Goal: Use online tool/utility: Use online tool/utility

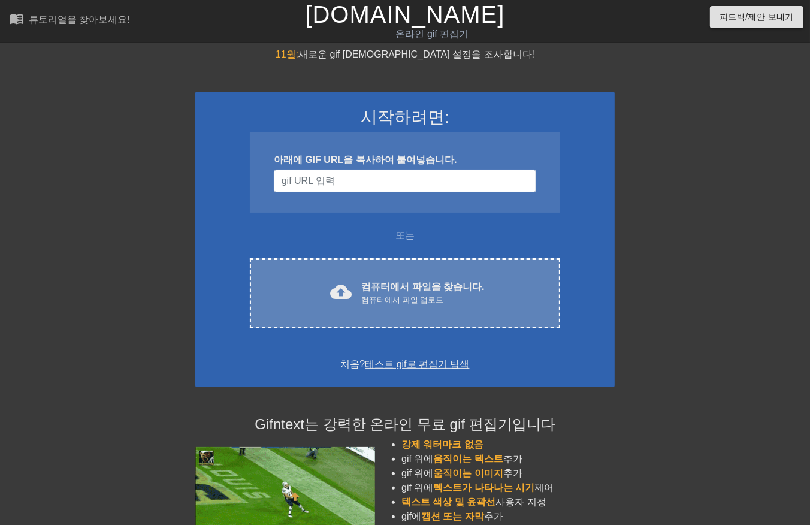
click at [408, 284] on font "컴퓨터에서 파일을 찾습니다." at bounding box center [422, 286] width 123 height 10
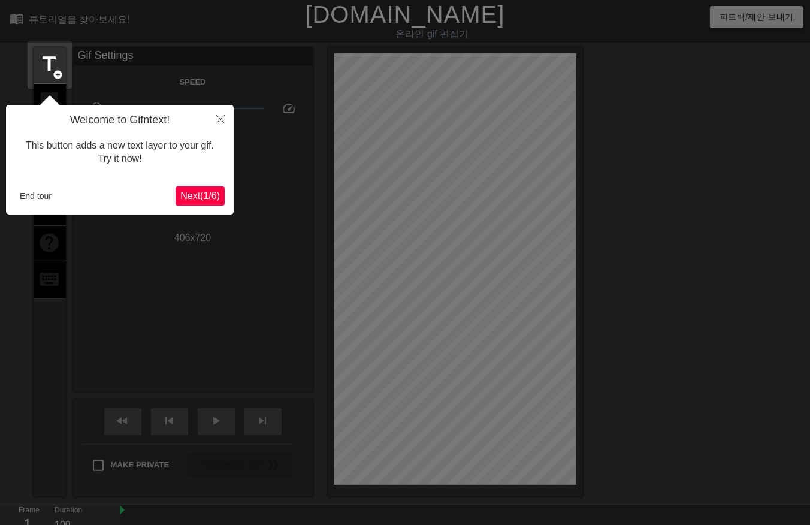
scroll to position [29, 0]
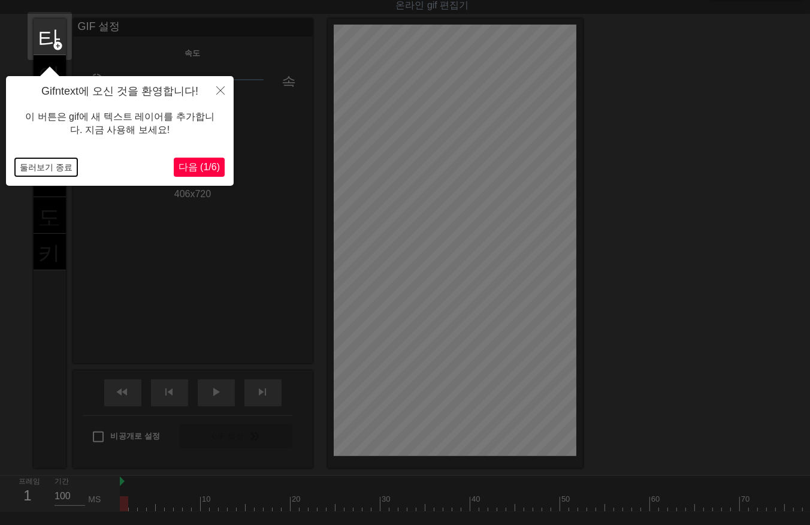
click at [40, 163] on button "둘러보기 종료" at bounding box center [46, 167] width 62 height 18
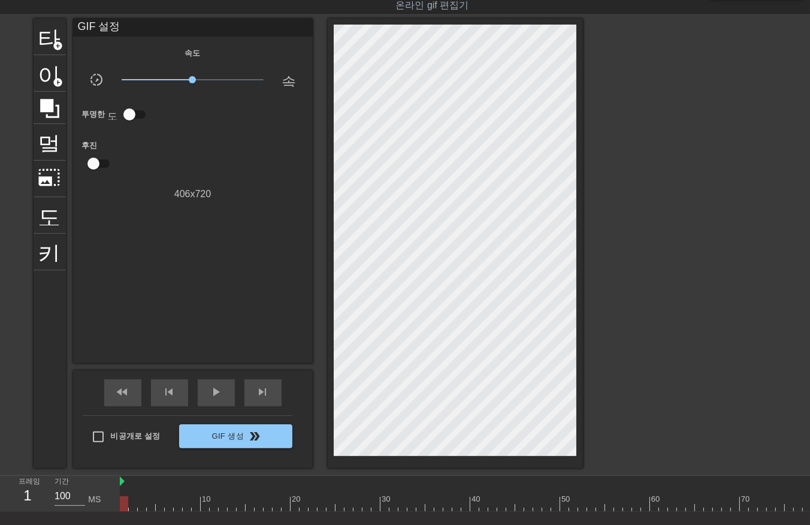
drag, startPoint x: 471, startPoint y: 496, endPoint x: 480, endPoint y: 501, distance: 10.2
click at [471, 497] on div at bounding box center [587, 503] width 934 height 15
click at [495, 505] on div at bounding box center [587, 503] width 934 height 15
drag, startPoint x: 591, startPoint y: 500, endPoint x: 600, endPoint y: 503, distance: 9.5
click at [596, 503] on div at bounding box center [587, 503] width 934 height 15
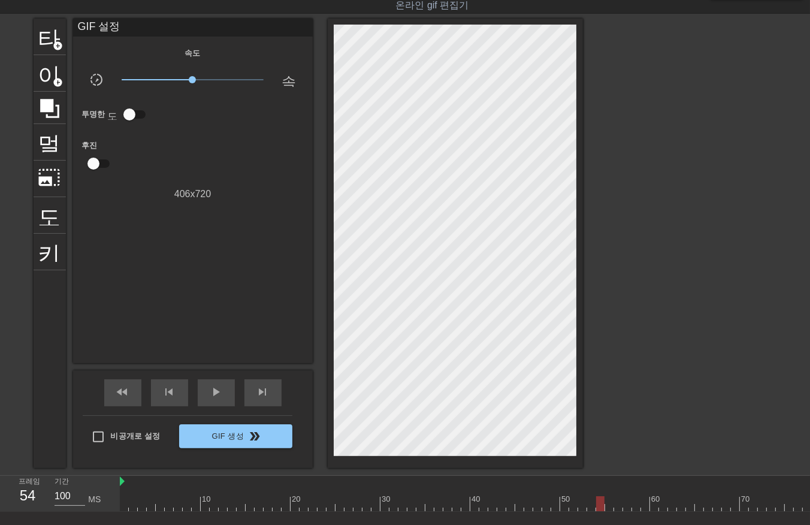
click at [666, 499] on div at bounding box center [587, 503] width 934 height 15
drag, startPoint x: 568, startPoint y: 496, endPoint x: 563, endPoint y: 504, distance: 9.7
click at [568, 498] on div at bounding box center [587, 503] width 934 height 15
click at [546, 504] on div at bounding box center [587, 503] width 934 height 15
click at [530, 505] on div at bounding box center [587, 503] width 934 height 15
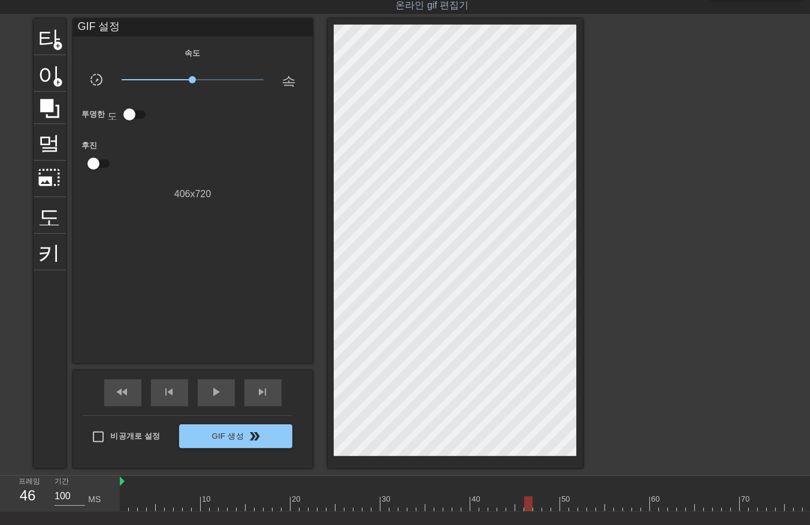
click at [523, 504] on div at bounding box center [587, 503] width 934 height 15
click at [126, 501] on div at bounding box center [587, 503] width 934 height 15
click at [134, 505] on div at bounding box center [587, 503] width 934 height 15
click at [141, 504] on div at bounding box center [587, 503] width 934 height 15
click at [153, 505] on div at bounding box center [587, 503] width 934 height 15
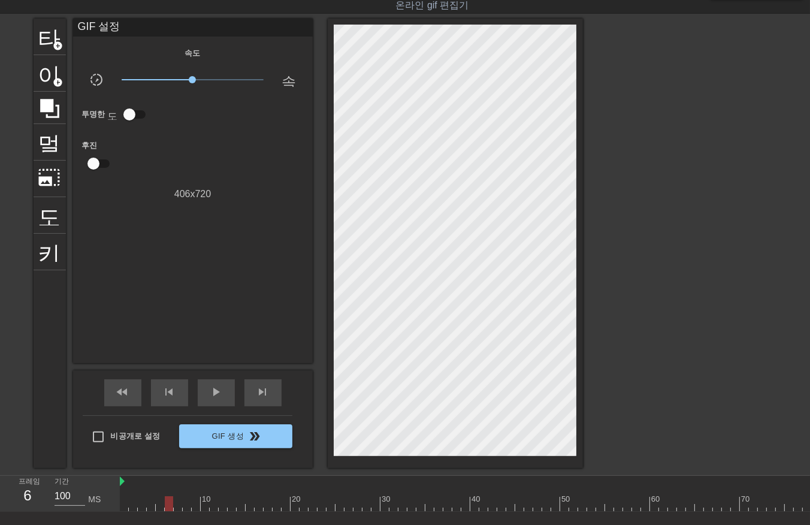
click at [166, 506] on div at bounding box center [587, 503] width 934 height 15
click at [122, 501] on div at bounding box center [587, 503] width 934 height 15
click at [132, 503] on div at bounding box center [587, 503] width 934 height 15
drag, startPoint x: 169, startPoint y: 506, endPoint x: 175, endPoint y: 507, distance: 6.7
click at [170, 507] on div at bounding box center [587, 503] width 934 height 15
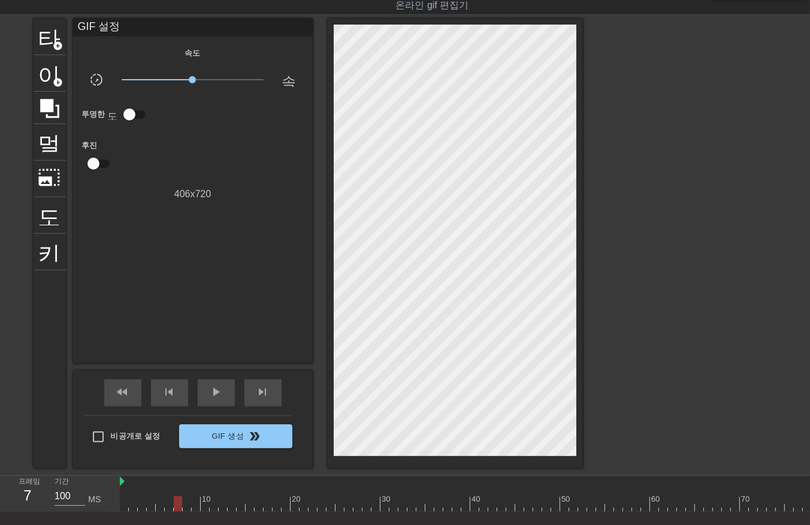
drag, startPoint x: 180, startPoint y: 508, endPoint x: 188, endPoint y: 508, distance: 7.8
click at [184, 509] on div at bounding box center [587, 503] width 934 height 15
drag, startPoint x: 192, startPoint y: 508, endPoint x: 208, endPoint y: 508, distance: 16.2
click at [202, 510] on div "10 20 30 40 50 60 70 80 90 100" at bounding box center [587, 493] width 934 height 36
drag, startPoint x: 212, startPoint y: 509, endPoint x: 252, endPoint y: 502, distance: 40.8
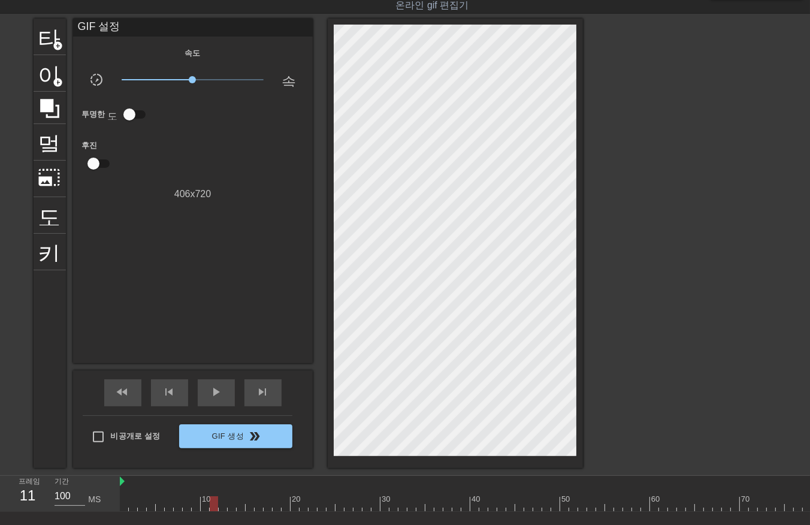
click at [236, 507] on div at bounding box center [587, 503] width 934 height 15
drag, startPoint x: 252, startPoint y: 502, endPoint x: 272, endPoint y: 505, distance: 20.6
click at [270, 505] on div at bounding box center [587, 503] width 934 height 15
drag, startPoint x: 278, startPoint y: 506, endPoint x: 298, endPoint y: 502, distance: 19.6
click at [290, 506] on div at bounding box center [587, 503] width 934 height 15
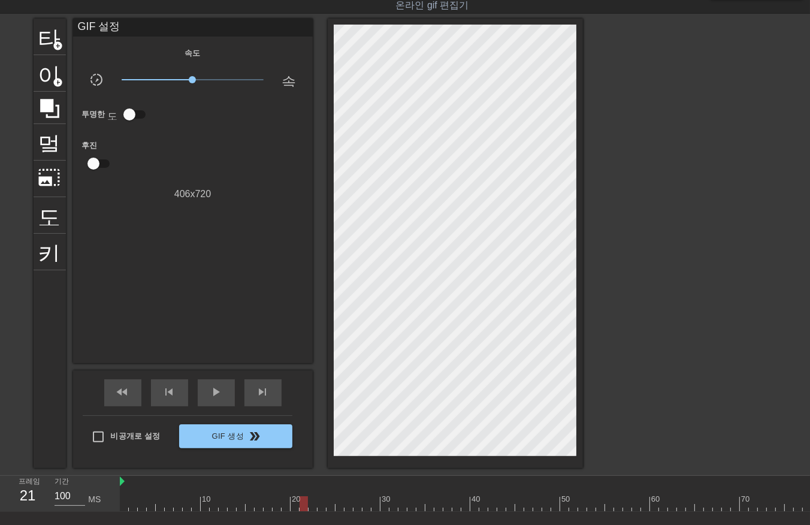
drag, startPoint x: 301, startPoint y: 504, endPoint x: 315, endPoint y: 505, distance: 14.4
click at [315, 505] on div at bounding box center [587, 503] width 934 height 15
drag, startPoint x: 331, startPoint y: 506, endPoint x: 346, endPoint y: 501, distance: 15.7
click at [341, 505] on div at bounding box center [587, 503] width 934 height 15
drag, startPoint x: 354, startPoint y: 508, endPoint x: 369, endPoint y: 504, distance: 16.1
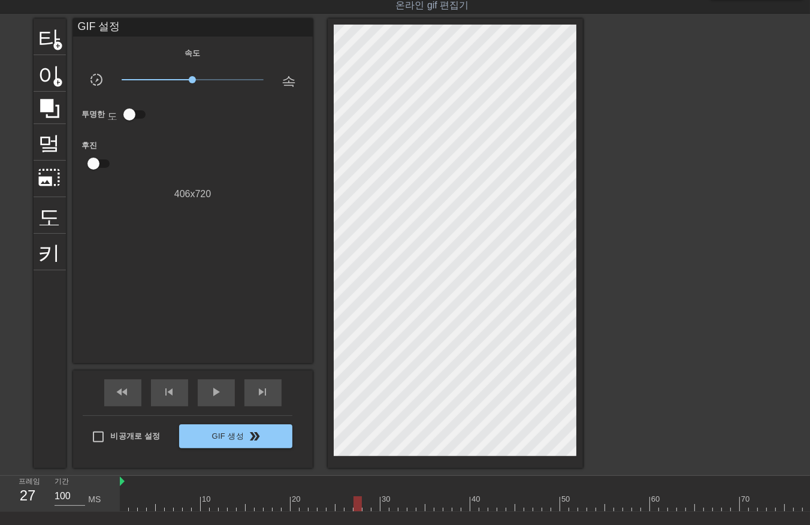
click at [362, 504] on div at bounding box center [587, 503] width 934 height 15
drag, startPoint x: 369, startPoint y: 504, endPoint x: 383, endPoint y: 501, distance: 14.0
click at [380, 504] on div at bounding box center [587, 503] width 934 height 15
drag, startPoint x: 393, startPoint y: 507, endPoint x: 411, endPoint y: 504, distance: 18.2
click at [402, 504] on div at bounding box center [587, 503] width 934 height 15
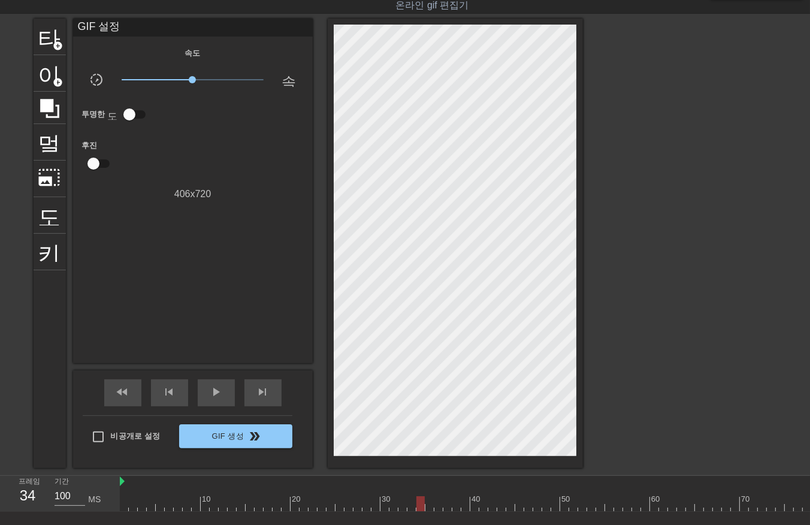
drag, startPoint x: 411, startPoint y: 504, endPoint x: 432, endPoint y: 504, distance: 21.0
click at [431, 505] on div at bounding box center [587, 503] width 934 height 15
drag, startPoint x: 436, startPoint y: 505, endPoint x: 447, endPoint y: 506, distance: 10.8
click at [447, 506] on div at bounding box center [587, 503] width 934 height 15
click at [465, 503] on div at bounding box center [587, 503] width 934 height 15
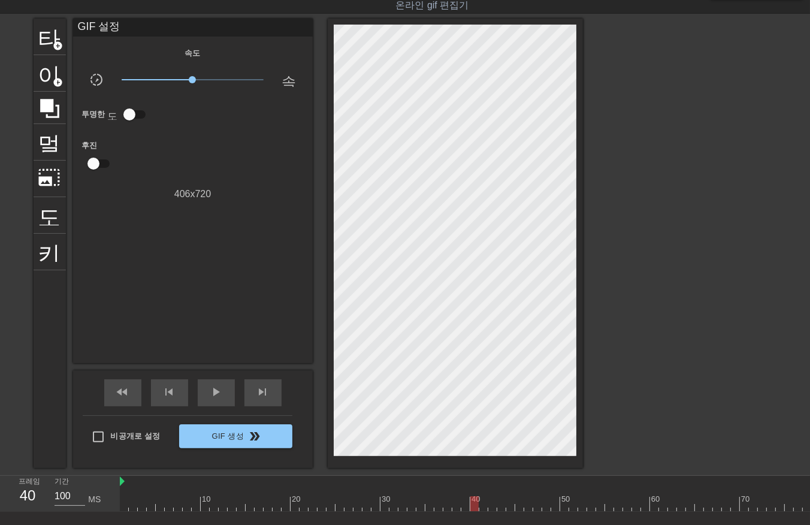
drag, startPoint x: 475, startPoint y: 504, endPoint x: 486, endPoint y: 499, distance: 12.1
click at [481, 503] on div at bounding box center [587, 503] width 934 height 15
drag, startPoint x: 488, startPoint y: 500, endPoint x: 495, endPoint y: 498, distance: 7.4
click at [491, 501] on div at bounding box center [587, 503] width 934 height 15
drag, startPoint x: 500, startPoint y: 503, endPoint x: 510, endPoint y: 499, distance: 10.2
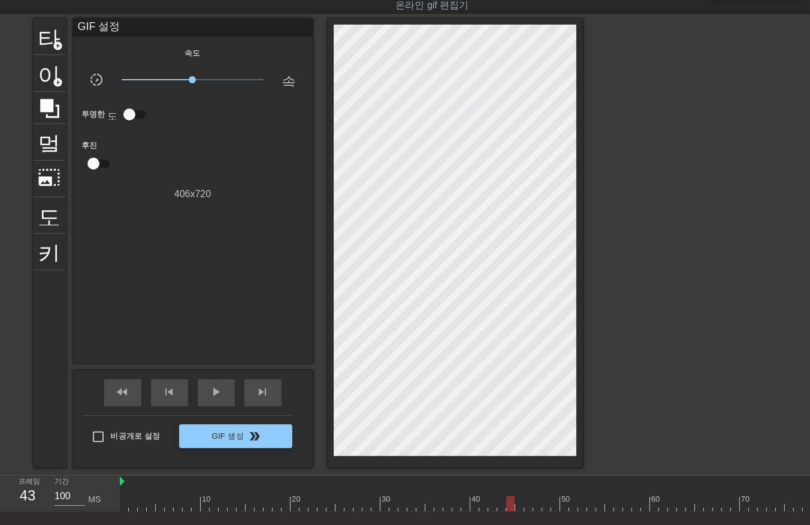
click at [506, 502] on div at bounding box center [510, 503] width 8 height 15
drag, startPoint x: 510, startPoint y: 499, endPoint x: 522, endPoint y: 498, distance: 12.7
click at [517, 499] on div at bounding box center [587, 503] width 934 height 15
click at [523, 497] on div at bounding box center [587, 503] width 934 height 15
drag, startPoint x: 527, startPoint y: 501, endPoint x: 536, endPoint y: 505, distance: 9.9
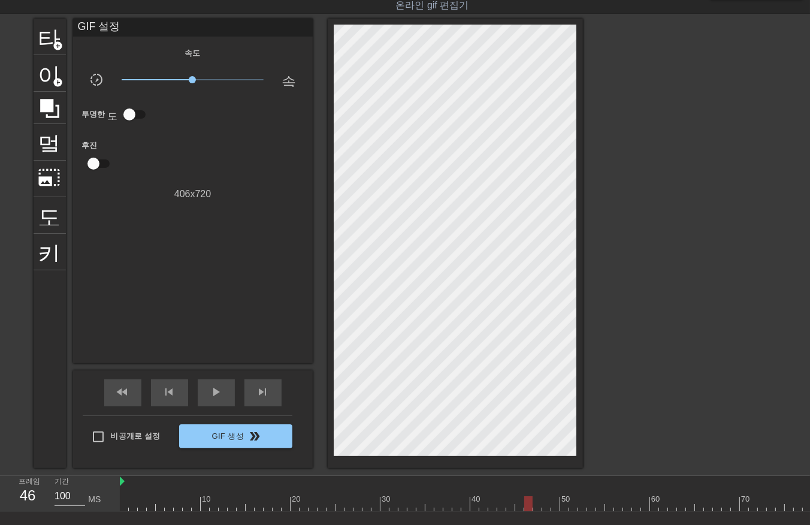
click at [529, 504] on div at bounding box center [587, 503] width 934 height 15
click at [511, 505] on div at bounding box center [587, 503] width 934 height 15
click at [503, 505] on div at bounding box center [587, 503] width 934 height 15
click at [510, 504] on div at bounding box center [587, 503] width 934 height 15
click at [517, 501] on div at bounding box center [587, 503] width 934 height 15
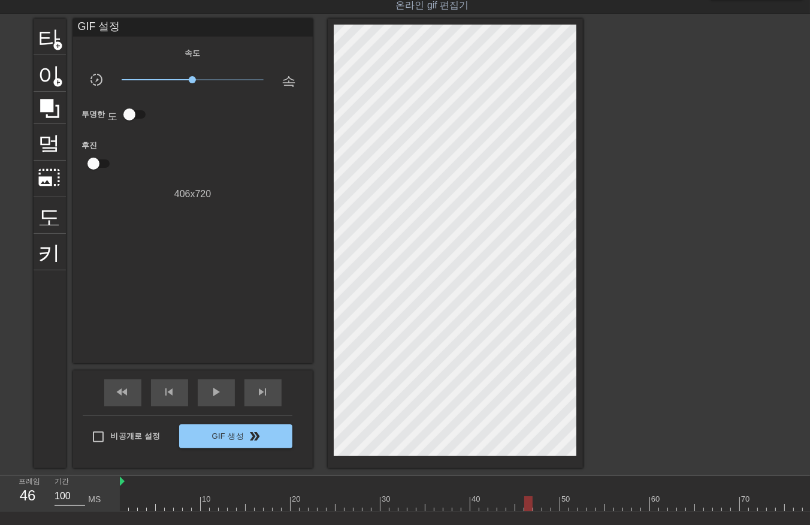
click at [525, 503] on div at bounding box center [587, 503] width 934 height 15
click at [518, 505] on div at bounding box center [587, 503] width 934 height 15
click at [211, 393] on span "play_arrow" at bounding box center [216, 391] width 14 height 14
click at [123, 501] on div at bounding box center [587, 503] width 934 height 15
click at [132, 507] on div at bounding box center [587, 503] width 934 height 15
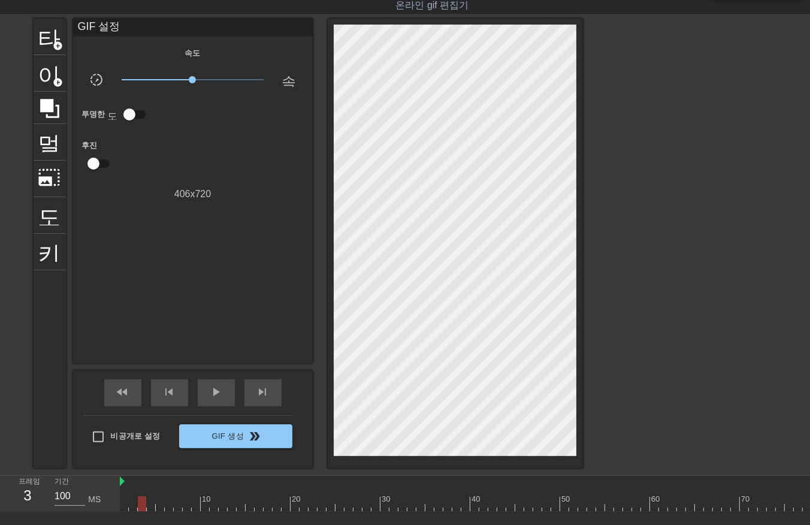
click at [141, 502] on div at bounding box center [587, 503] width 934 height 15
drag, startPoint x: 150, startPoint y: 501, endPoint x: 159, endPoint y: 510, distance: 12.3
click at [151, 503] on div at bounding box center [587, 503] width 934 height 15
drag, startPoint x: 159, startPoint y: 501, endPoint x: 165, endPoint y: 510, distance: 10.8
click at [159, 503] on div at bounding box center [587, 503] width 934 height 15
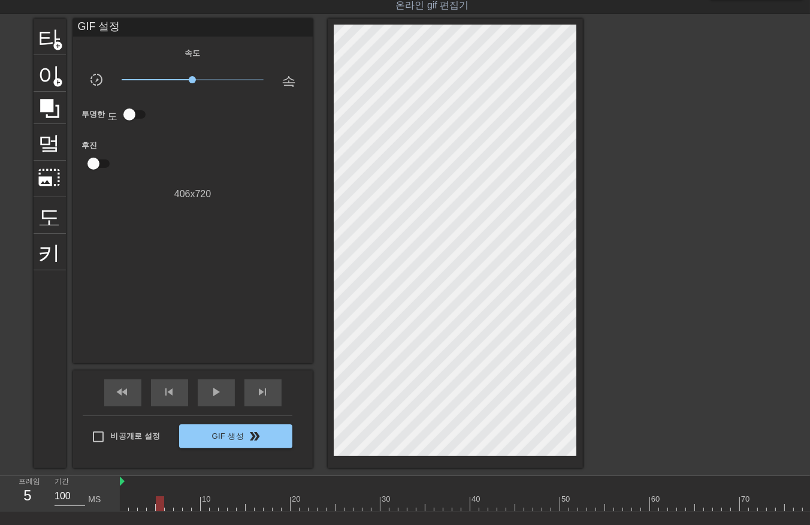
drag, startPoint x: 168, startPoint y: 503, endPoint x: 171, endPoint y: 510, distance: 7.0
click at [169, 507] on div at bounding box center [587, 503] width 934 height 15
click at [175, 504] on div at bounding box center [587, 503] width 934 height 15
click at [184, 501] on div at bounding box center [587, 503] width 934 height 15
click at [193, 502] on div at bounding box center [587, 503] width 934 height 15
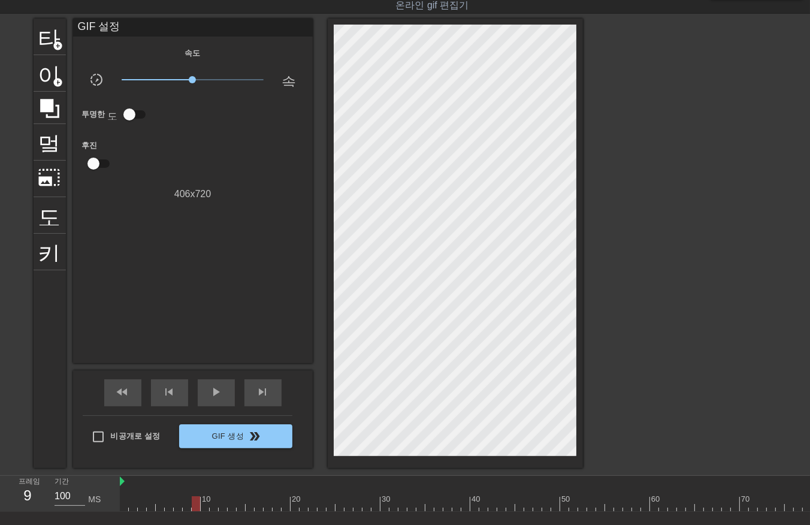
click at [204, 503] on div at bounding box center [587, 503] width 934 height 15
click at [211, 506] on div at bounding box center [587, 503] width 934 height 15
drag, startPoint x: 222, startPoint y: 501, endPoint x: 223, endPoint y: 510, distance: 8.6
click at [222, 505] on div at bounding box center [587, 503] width 934 height 15
drag, startPoint x: 231, startPoint y: 502, endPoint x: 234, endPoint y: 513, distance: 11.4
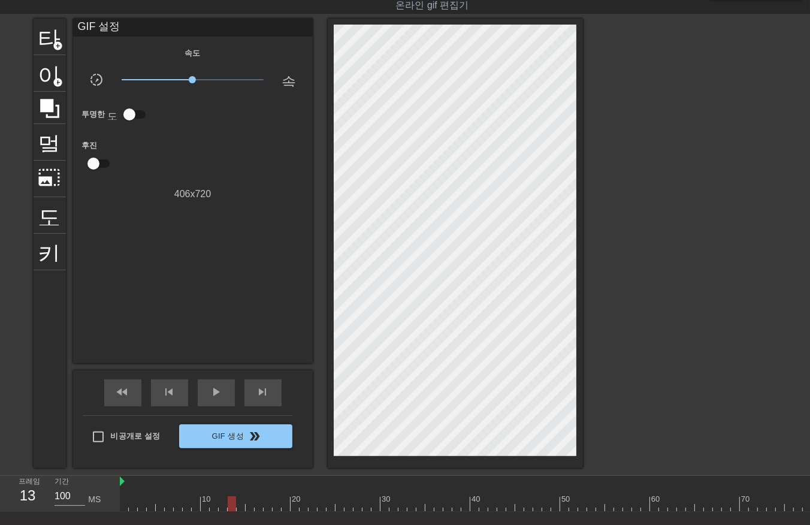
click at [231, 505] on div at bounding box center [587, 503] width 934 height 15
click at [238, 504] on div at bounding box center [587, 503] width 934 height 15
drag, startPoint x: 252, startPoint y: 501, endPoint x: 254, endPoint y: 513, distance: 12.2
click at [252, 505] on div at bounding box center [587, 503] width 934 height 15
drag, startPoint x: 258, startPoint y: 501, endPoint x: 262, endPoint y: 505, distance: 6.4
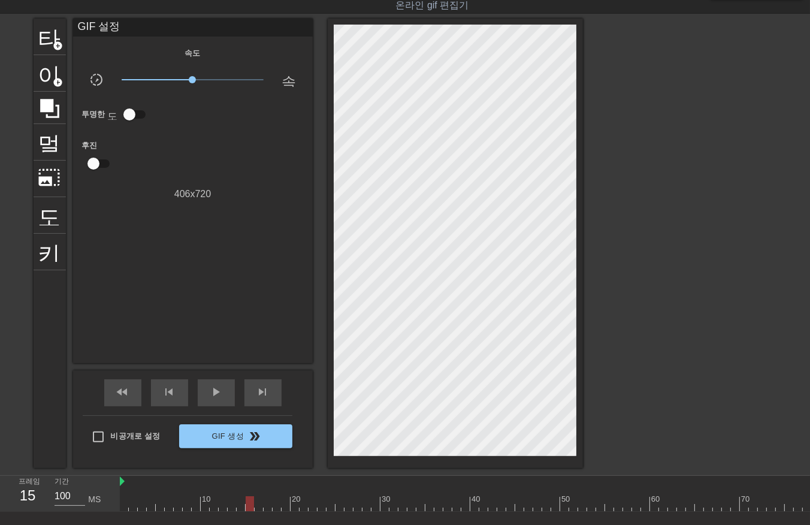
click at [258, 503] on div at bounding box center [587, 503] width 934 height 15
drag, startPoint x: 265, startPoint y: 501, endPoint x: 269, endPoint y: 509, distance: 8.8
click at [265, 504] on div at bounding box center [587, 503] width 934 height 15
drag, startPoint x: 276, startPoint y: 499, endPoint x: 278, endPoint y: 509, distance: 10.5
click at [276, 508] on div at bounding box center [587, 503] width 934 height 15
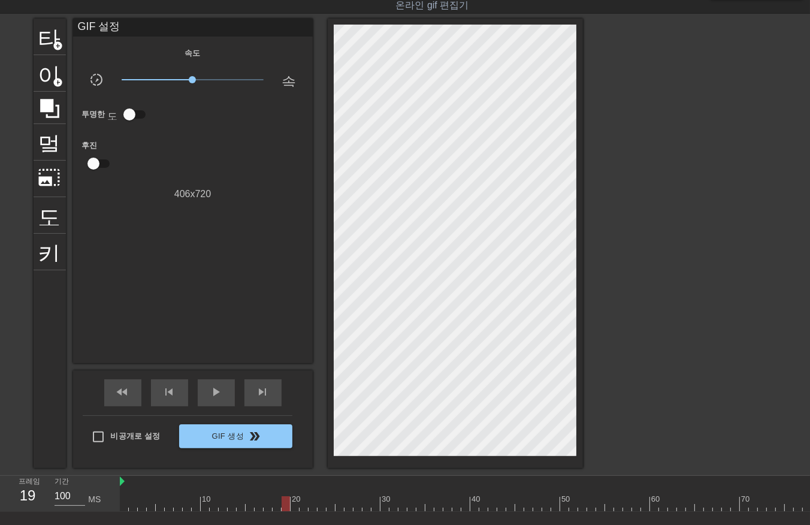
drag, startPoint x: 283, startPoint y: 502, endPoint x: 285, endPoint y: 510, distance: 8.0
click at [283, 505] on div at bounding box center [587, 503] width 934 height 15
drag, startPoint x: 293, startPoint y: 501, endPoint x: 293, endPoint y: 510, distance: 9.6
click at [292, 505] on div at bounding box center [587, 503] width 934 height 15
drag, startPoint x: 303, startPoint y: 503, endPoint x: 302, endPoint y: 514, distance: 10.8
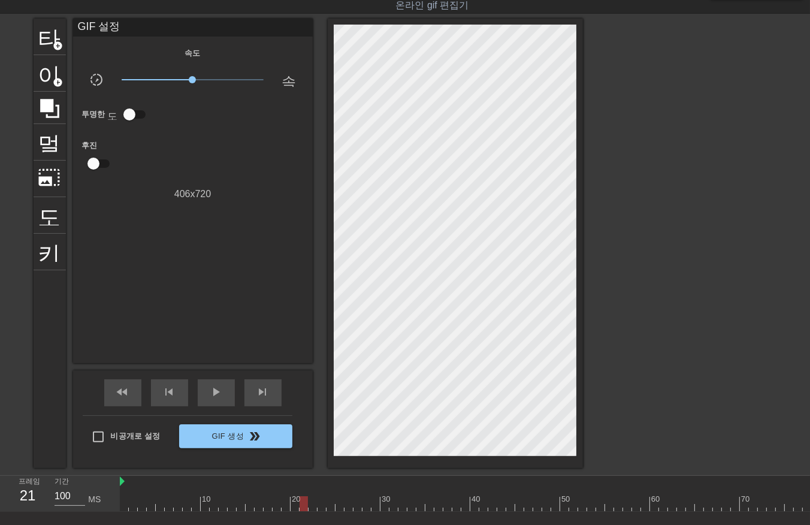
click at [302, 509] on div at bounding box center [587, 503] width 934 height 15
drag, startPoint x: 313, startPoint y: 502, endPoint x: 313, endPoint y: 513, distance: 11.4
click at [313, 507] on div at bounding box center [587, 503] width 934 height 15
drag, startPoint x: 318, startPoint y: 504, endPoint x: 320, endPoint y: 512, distance: 8.7
click at [320, 511] on div "10 20 30 40 50 60 70 80 90 100" at bounding box center [465, 493] width 690 height 36
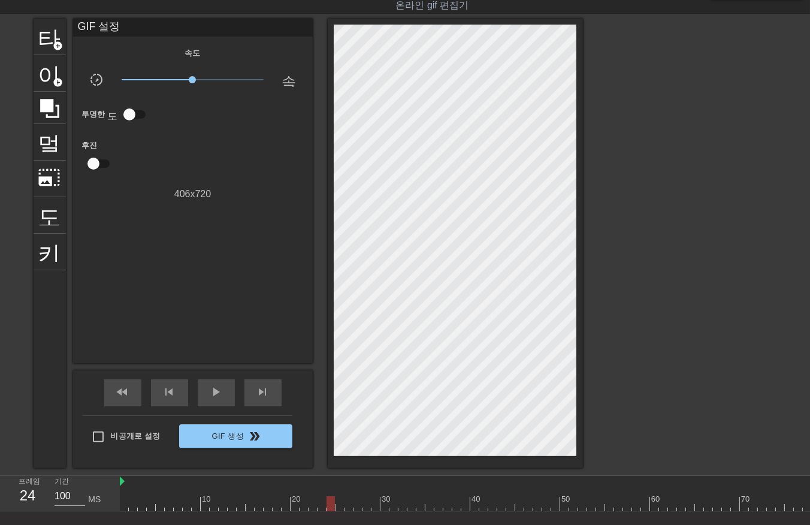
drag, startPoint x: 327, startPoint y: 501, endPoint x: 331, endPoint y: 508, distance: 7.8
click at [328, 502] on div at bounding box center [587, 503] width 934 height 15
drag, startPoint x: 338, startPoint y: 501, endPoint x: 338, endPoint y: 508, distance: 7.2
click at [338, 507] on div at bounding box center [587, 503] width 934 height 15
drag, startPoint x: 347, startPoint y: 504, endPoint x: 355, endPoint y: 511, distance: 10.6
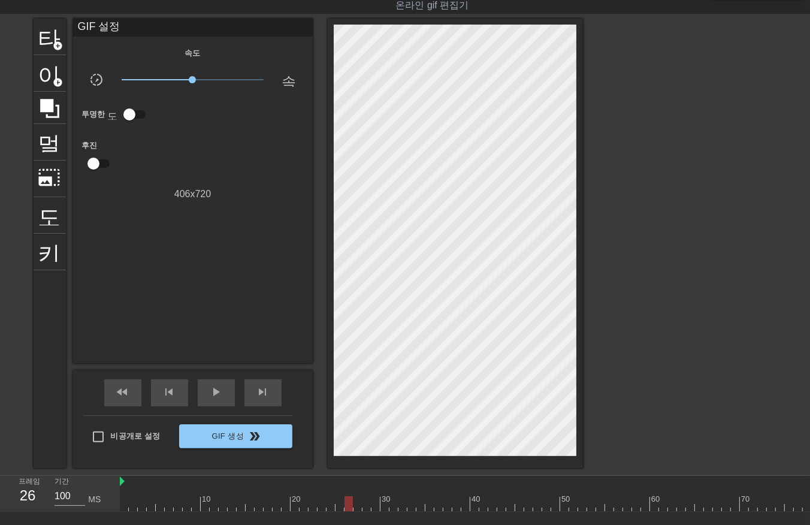
click at [349, 507] on div at bounding box center [587, 503] width 934 height 15
drag, startPoint x: 355, startPoint y: 504, endPoint x: 361, endPoint y: 510, distance: 8.5
click at [355, 506] on div at bounding box center [587, 503] width 934 height 15
click at [365, 505] on div at bounding box center [587, 503] width 934 height 15
click at [376, 502] on div at bounding box center [587, 503] width 934 height 15
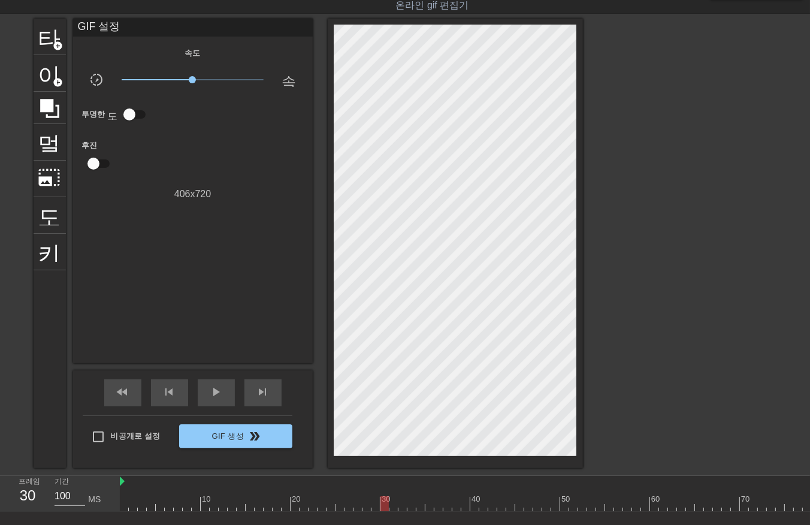
drag, startPoint x: 385, startPoint y: 502, endPoint x: 381, endPoint y: 508, distance: 7.3
click at [383, 506] on div at bounding box center [587, 503] width 934 height 15
drag, startPoint x: 392, startPoint y: 499, endPoint x: 395, endPoint y: 508, distance: 9.1
click at [393, 508] on div at bounding box center [587, 503] width 934 height 15
click at [400, 505] on div at bounding box center [587, 503] width 934 height 15
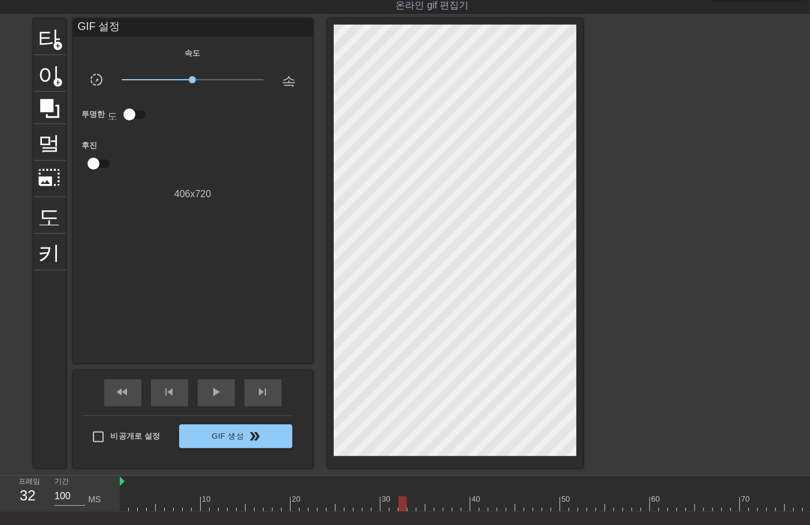
click at [414, 505] on div at bounding box center [587, 503] width 934 height 15
click at [420, 506] on div at bounding box center [587, 503] width 934 height 15
drag, startPoint x: 427, startPoint y: 503, endPoint x: 433, endPoint y: 510, distance: 9.4
click at [426, 506] on div at bounding box center [587, 503] width 934 height 15
drag, startPoint x: 435, startPoint y: 502, endPoint x: 440, endPoint y: 509, distance: 8.6
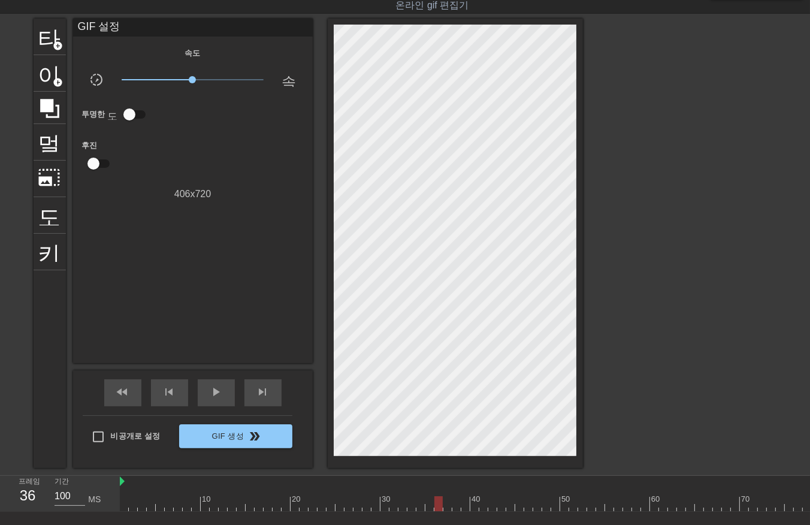
click at [434, 507] on div at bounding box center [587, 503] width 934 height 15
drag, startPoint x: 446, startPoint y: 501, endPoint x: 448, endPoint y: 510, distance: 9.7
click at [446, 505] on div at bounding box center [587, 503] width 934 height 15
click at [454, 504] on div at bounding box center [587, 503] width 934 height 15
drag, startPoint x: 463, startPoint y: 501, endPoint x: 469, endPoint y: 508, distance: 8.9
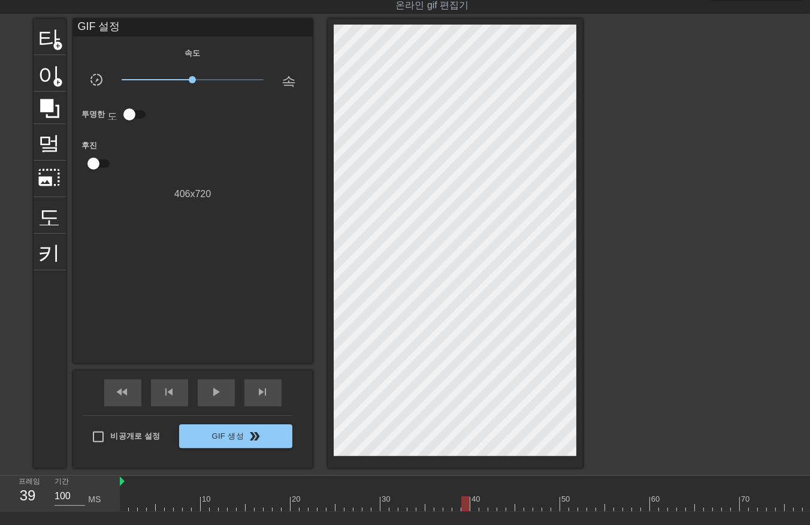
click at [463, 505] on div at bounding box center [587, 503] width 934 height 15
click at [472, 504] on div at bounding box center [587, 503] width 934 height 15
drag, startPoint x: 481, startPoint y: 500, endPoint x: 481, endPoint y: 513, distance: 13.2
click at [480, 506] on div at bounding box center [587, 503] width 934 height 15
drag, startPoint x: 492, startPoint y: 500, endPoint x: 491, endPoint y: 511, distance: 11.4
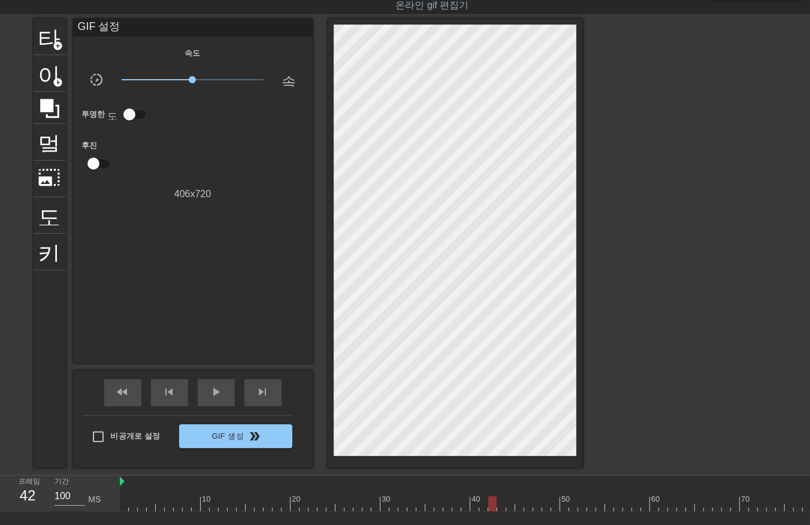
click at [489, 507] on div at bounding box center [587, 503] width 934 height 15
drag, startPoint x: 502, startPoint y: 500, endPoint x: 513, endPoint y: 506, distance: 12.9
click at [499, 510] on div at bounding box center [587, 503] width 934 height 15
click at [508, 502] on div at bounding box center [587, 503] width 934 height 15
drag, startPoint x: 518, startPoint y: 502, endPoint x: 516, endPoint y: 510, distance: 8.7
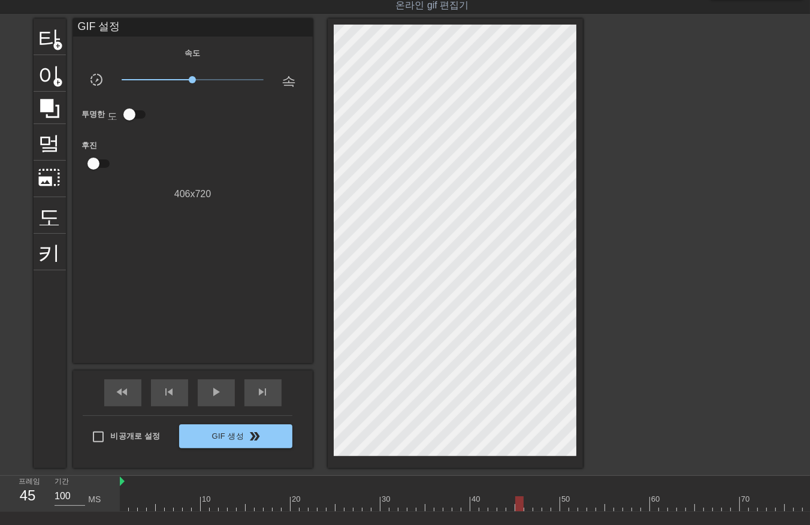
click at [518, 505] on div at bounding box center [587, 503] width 934 height 15
click at [527, 502] on div at bounding box center [587, 503] width 934 height 15
